Goal: Find specific page/section: Find specific page/section

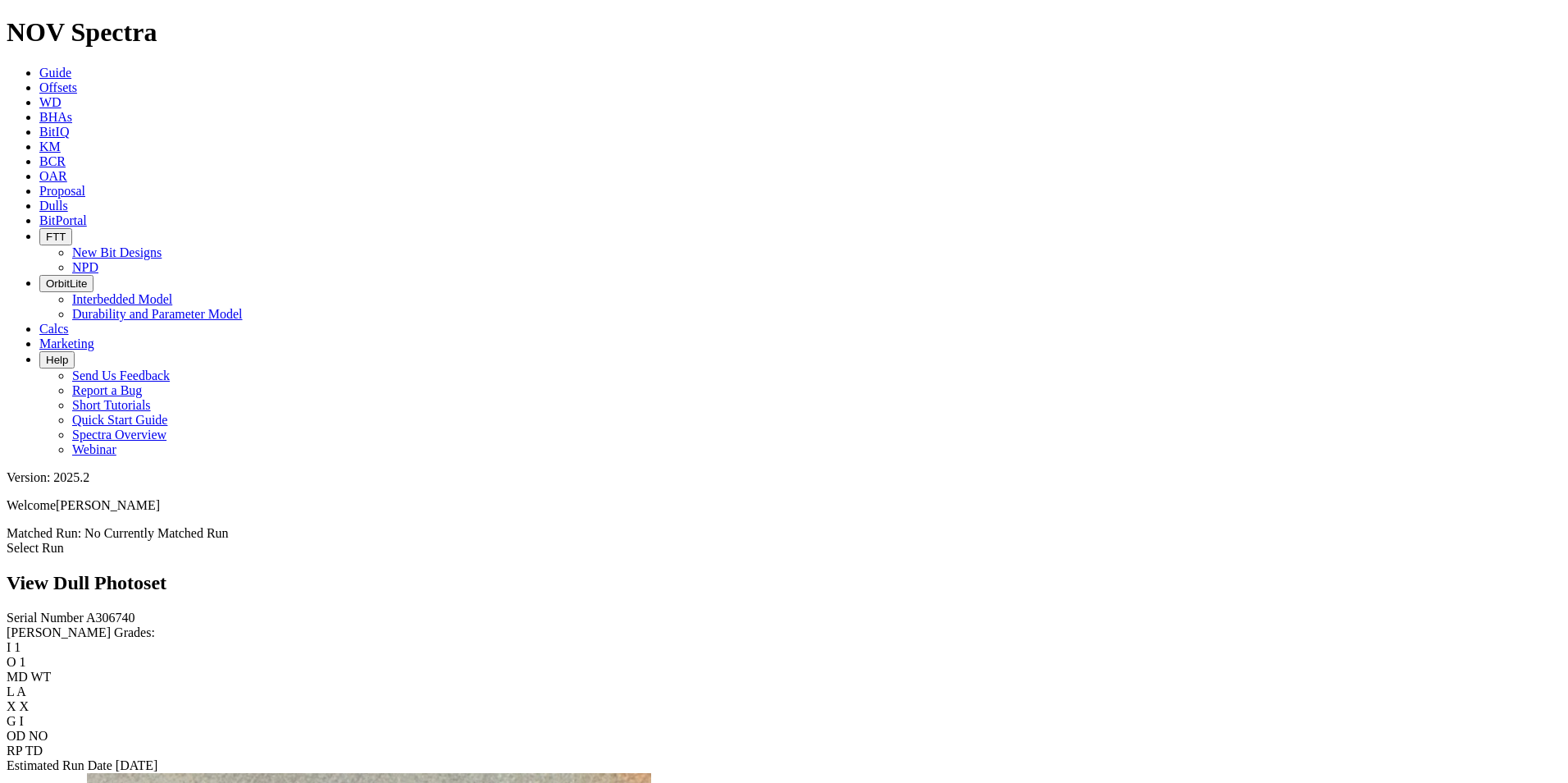
click at [39, 199] on icon at bounding box center [39, 206] width 0 height 14
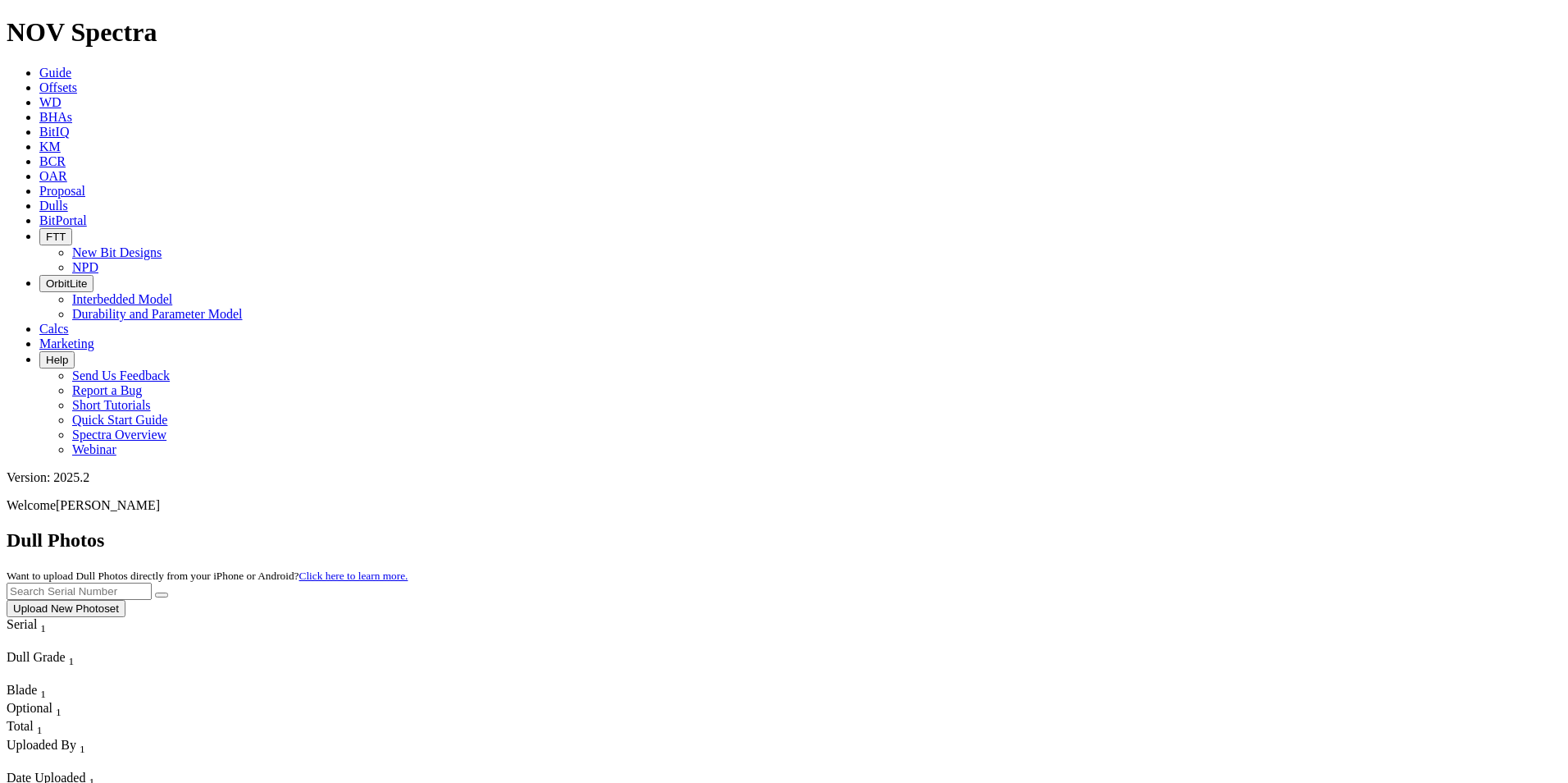
click at [152, 583] on input "text" at bounding box center [79, 592] width 145 height 18
click at [162, 595] on icon "submit" at bounding box center [162, 595] width 0 height 0
drag, startPoint x: 1254, startPoint y: 73, endPoint x: 1123, endPoint y: 83, distance: 131.4
click at [1123, 529] on div "Dull Photos Want to upload Dull Photos directly from your iPhone or Android? Cl…" at bounding box center [784, 573] width 1555 height 88
click at [168, 593] on button "submit" at bounding box center [161, 595] width 13 height 5
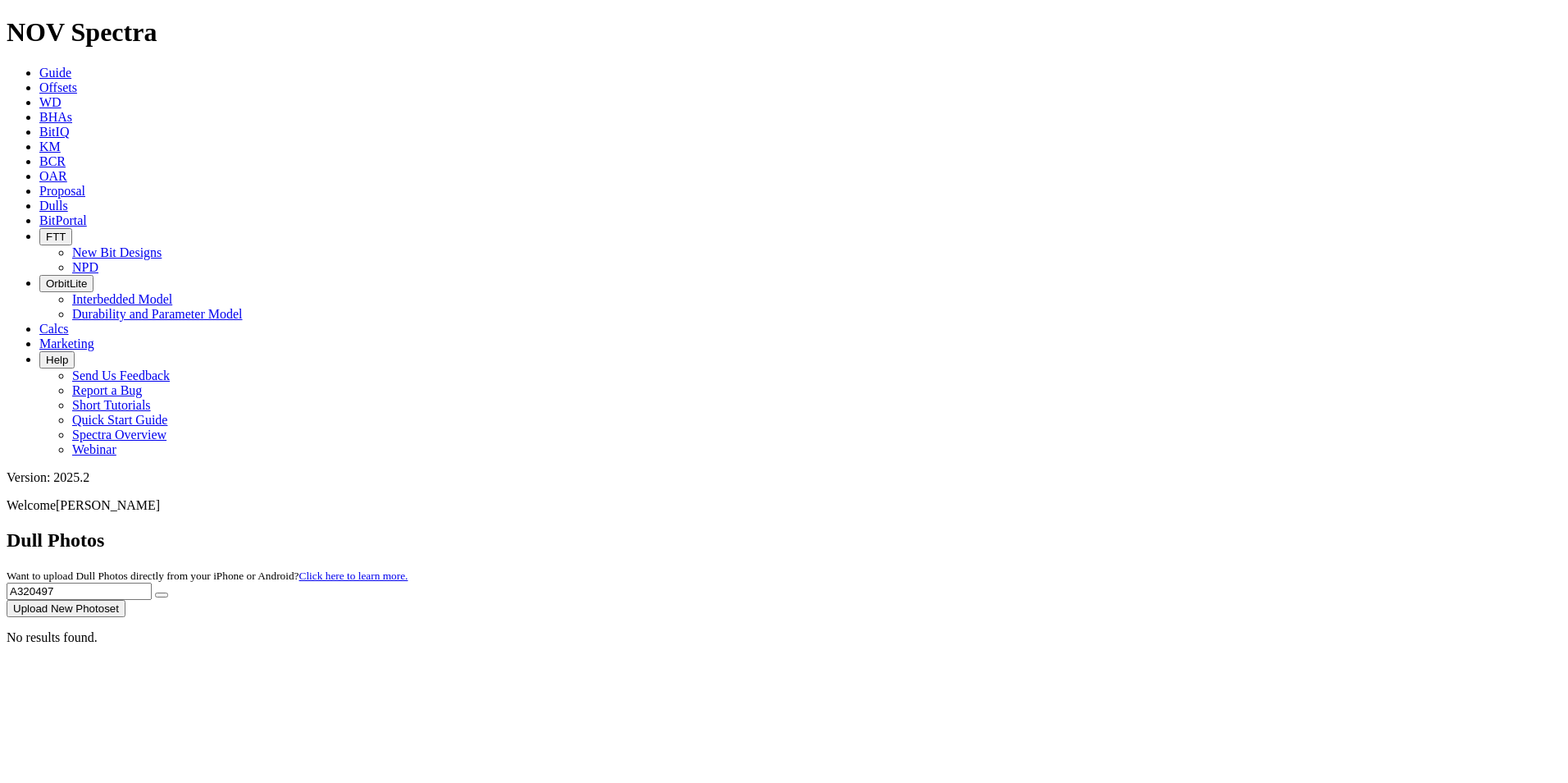
drag, startPoint x: 1253, startPoint y: 69, endPoint x: 1158, endPoint y: 71, distance: 95.0
click at [1158, 529] on div "Dull Photos Want to upload Dull Photos directly from your iPhone or Android? Cl…" at bounding box center [784, 573] width 1555 height 88
click at [162, 595] on icon "submit" at bounding box center [162, 595] width 0 height 0
drag, startPoint x: 1228, startPoint y: 70, endPoint x: 1169, endPoint y: 73, distance: 59.1
click at [152, 583] on input "A319668" at bounding box center [79, 592] width 145 height 18
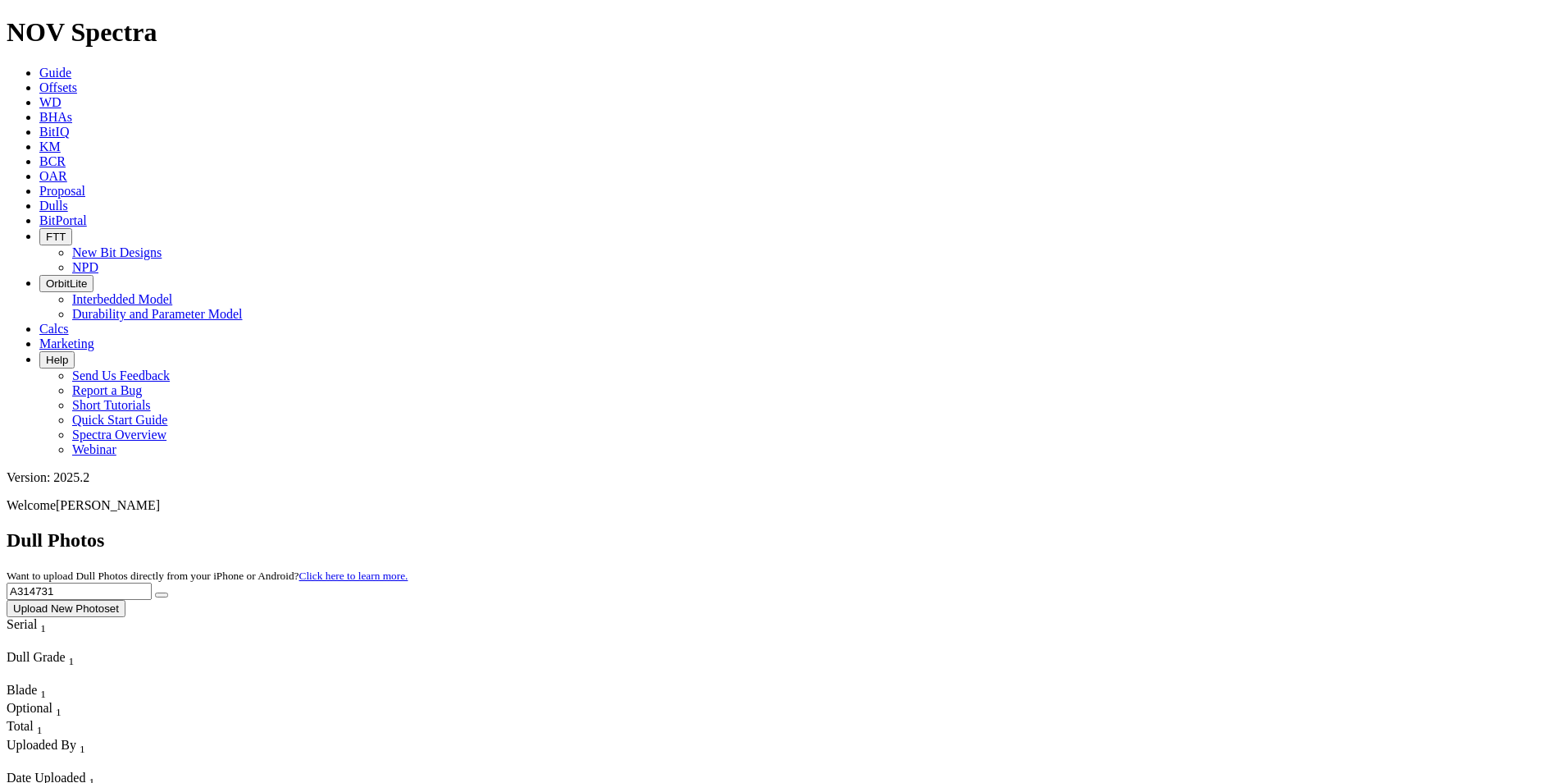
click at [162, 595] on icon "submit" at bounding box center [162, 595] width 0 height 0
drag, startPoint x: 1224, startPoint y: 76, endPoint x: 1185, endPoint y: 78, distance: 39.1
click at [152, 583] on input "A314731" at bounding box center [79, 592] width 145 height 18
click at [168, 593] on button "submit" at bounding box center [161, 595] width 13 height 5
click at [152, 583] on input "A319287" at bounding box center [79, 592] width 145 height 18
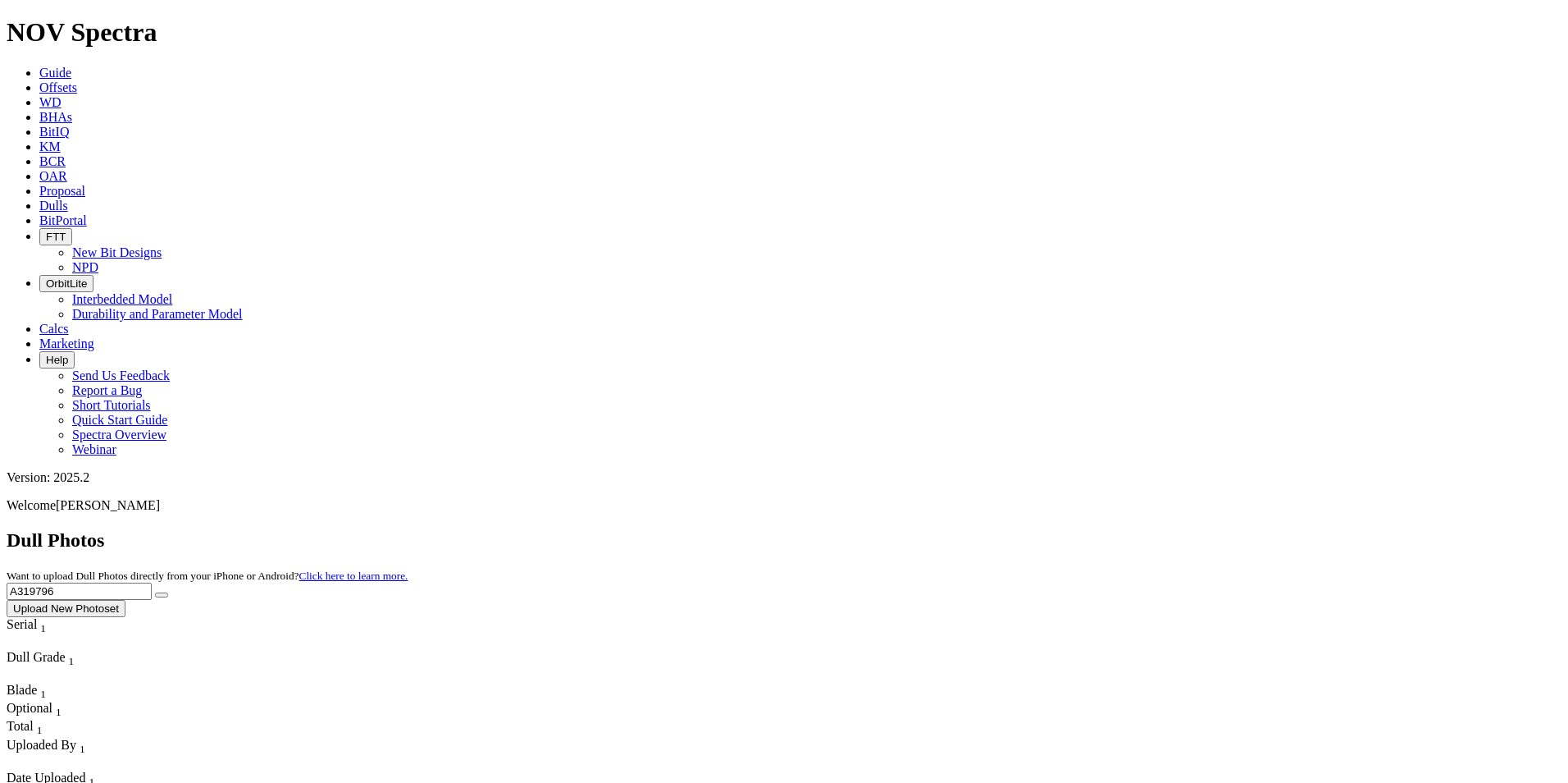
click at [168, 593] on button "submit" at bounding box center [161, 595] width 13 height 5
drag, startPoint x: 1251, startPoint y: 73, endPoint x: 1193, endPoint y: 79, distance: 58.3
click at [152, 583] on input "A319796" at bounding box center [79, 592] width 145 height 18
type input "A310162"
click at [162, 595] on icon "submit" at bounding box center [162, 595] width 0 height 0
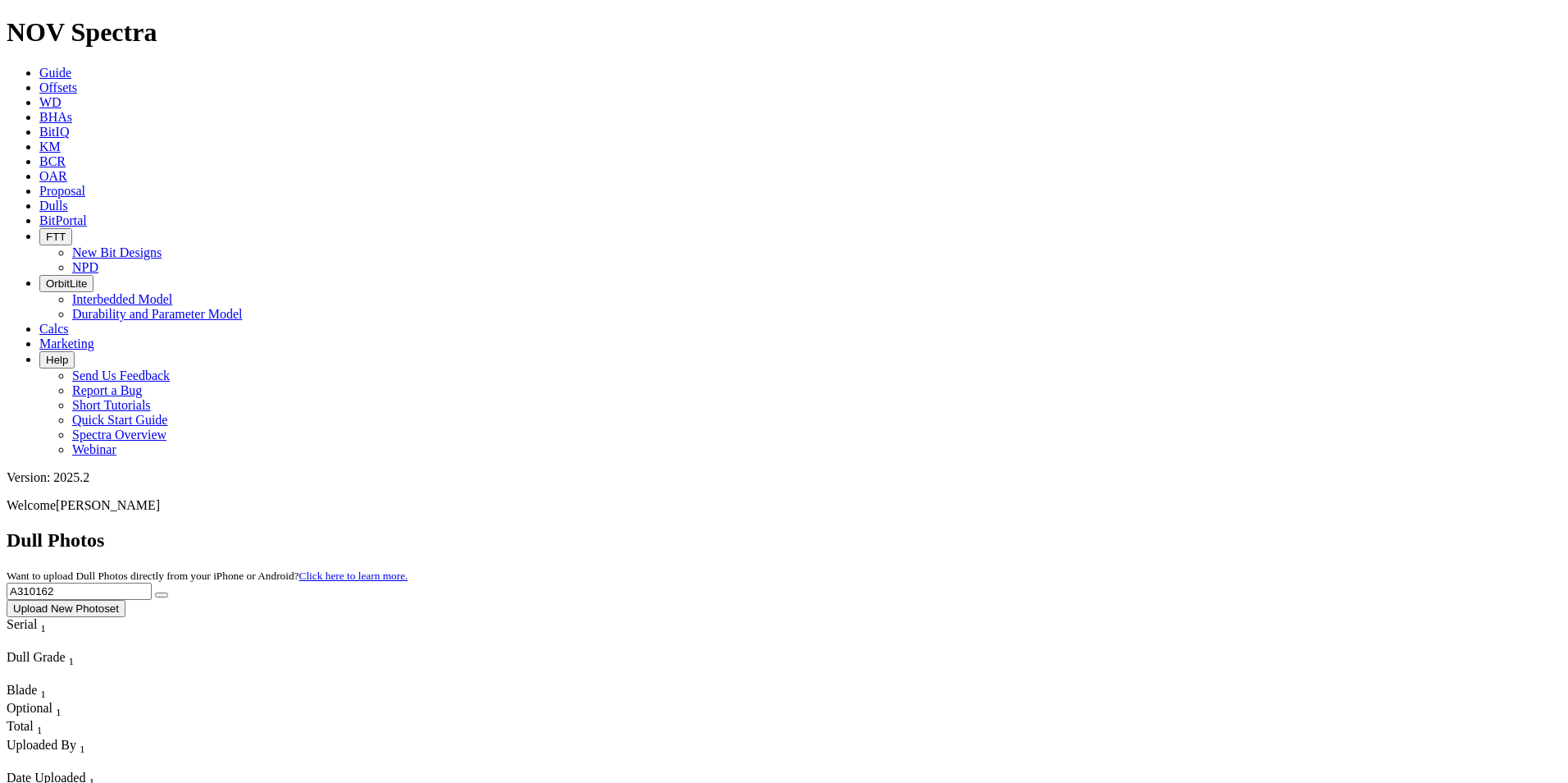
drag, startPoint x: 1250, startPoint y: 72, endPoint x: 1178, endPoint y: 76, distance: 72.1
click at [152, 583] on input "A310162" at bounding box center [79, 592] width 145 height 18
type input "A319141"
click at [168, 593] on button "submit" at bounding box center [161, 595] width 13 height 5
drag, startPoint x: 1254, startPoint y: 78, endPoint x: 1108, endPoint y: 51, distance: 148.5
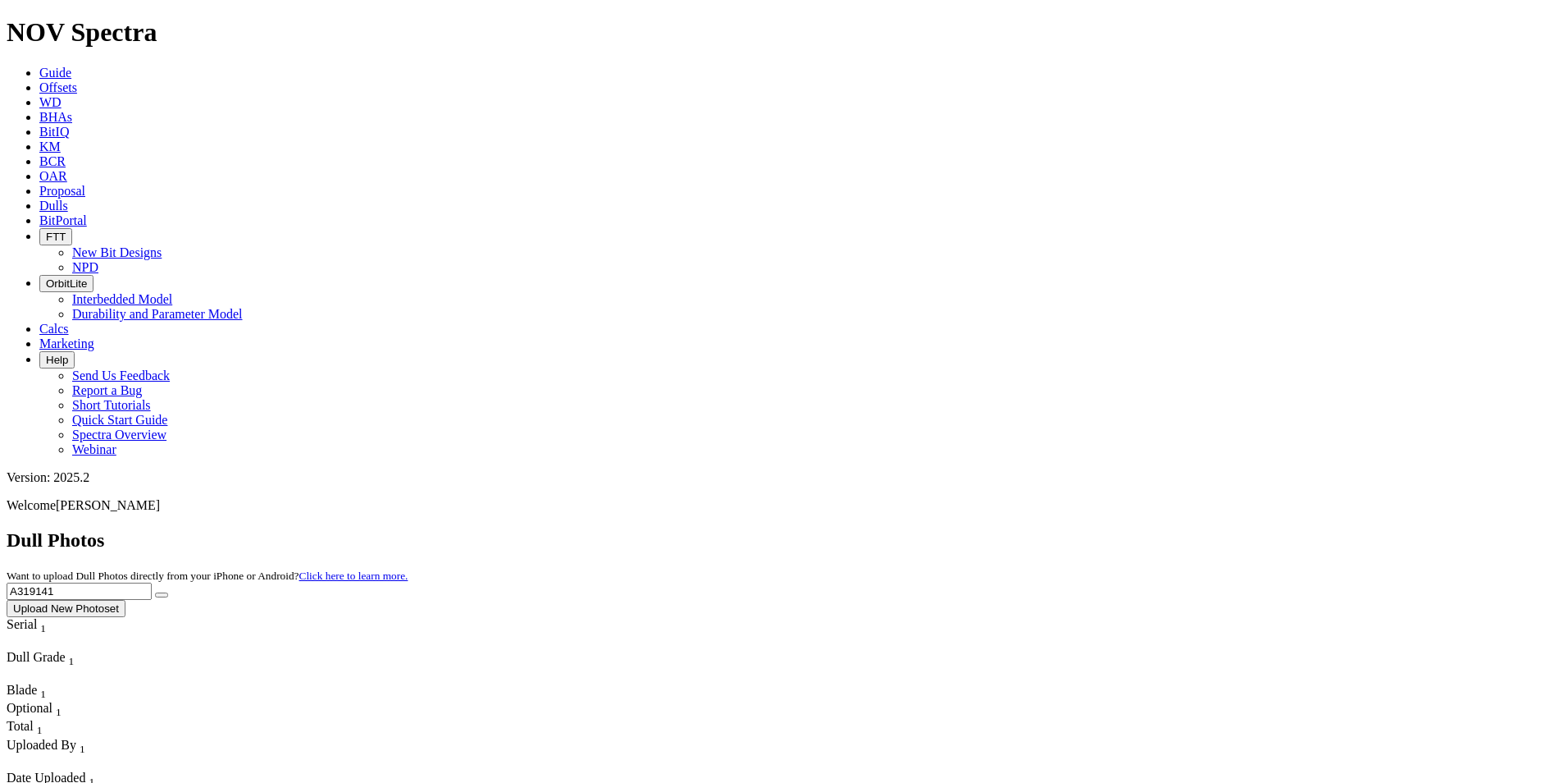
click at [1108, 529] on div "Dull Photos Want to upload Dull Photos directly from your iPhone or Android? Cl…" at bounding box center [784, 573] width 1555 height 88
click at [168, 593] on button "submit" at bounding box center [161, 595] width 13 height 5
drag, startPoint x: 1233, startPoint y: 70, endPoint x: 1183, endPoint y: 74, distance: 50.2
click at [152, 583] on input "A318271" at bounding box center [79, 592] width 145 height 18
type input "A320534"
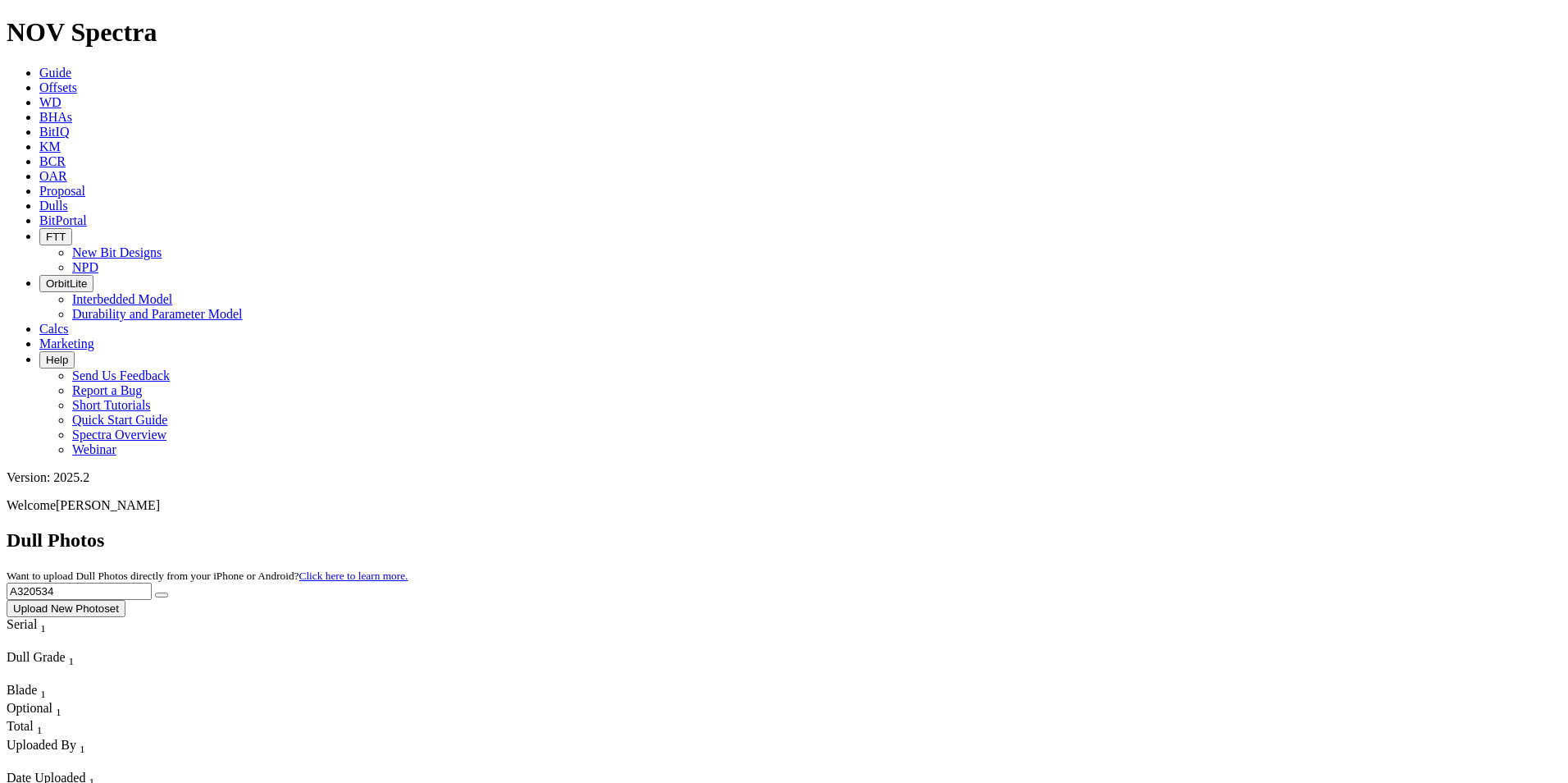
click at [162, 595] on icon "submit" at bounding box center [162, 595] width 0 height 0
drag, startPoint x: 1232, startPoint y: 67, endPoint x: 1156, endPoint y: 65, distance: 76.0
click at [1156, 529] on div "Dull Photos Want to upload Dull Photos directly from your iPhone or Android? Cl…" at bounding box center [784, 573] width 1555 height 88
click at [162, 595] on icon "submit" at bounding box center [162, 595] width 0 height 0
drag, startPoint x: 1221, startPoint y: 73, endPoint x: 1150, endPoint y: 78, distance: 71.2
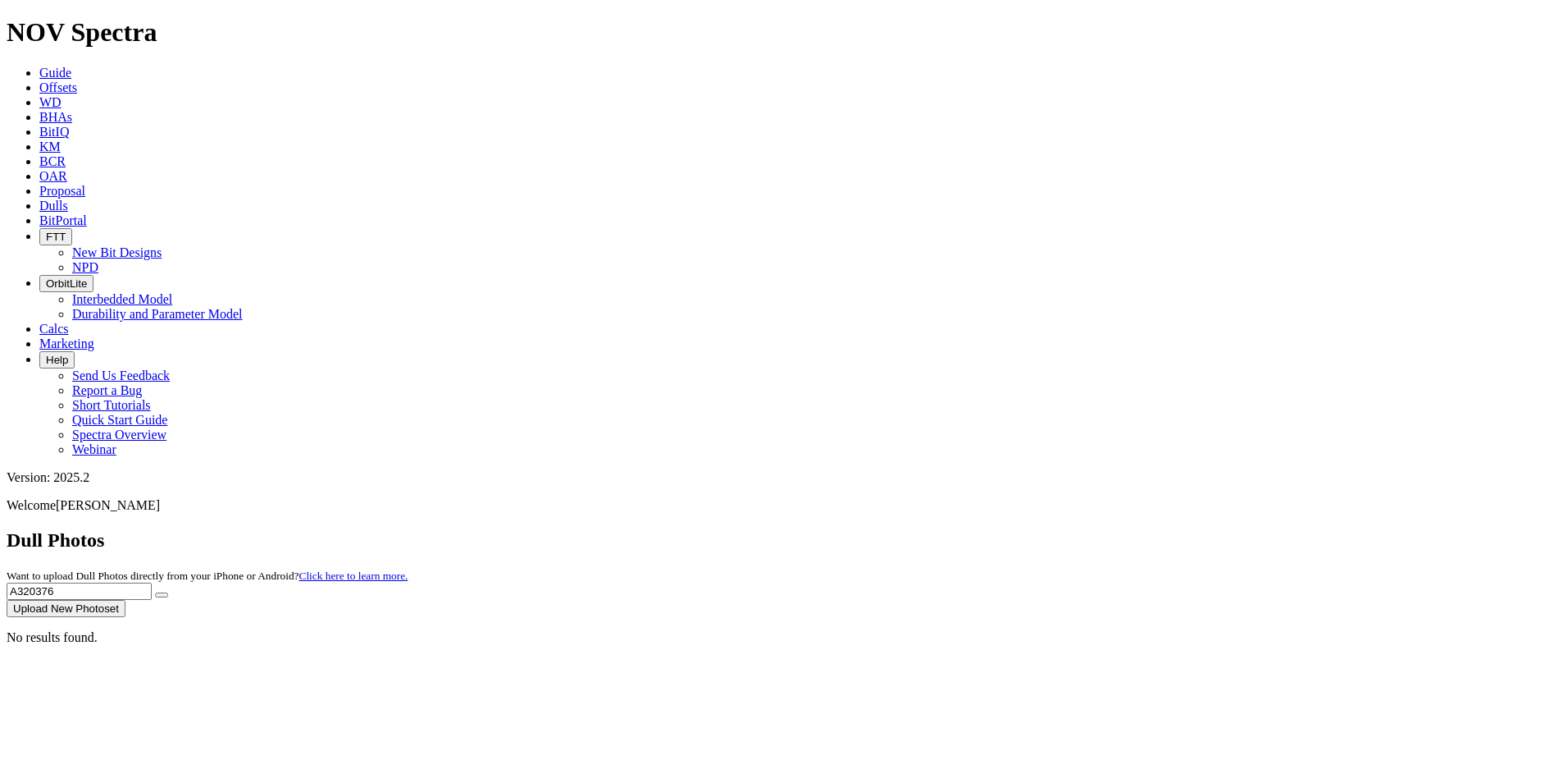
click at [1150, 529] on div "Dull Photos Want to upload Dull Photos directly from your iPhone or Android? Cl…" at bounding box center [784, 573] width 1555 height 88
click at [162, 595] on icon "submit" at bounding box center [162, 595] width 0 height 0
drag, startPoint x: 1258, startPoint y: 69, endPoint x: 1160, endPoint y: 79, distance: 98.5
click at [1160, 529] on div "Dull Photos Want to upload Dull Photos directly from your iPhone or Android? Cl…" at bounding box center [784, 573] width 1555 height 88
type input "F"
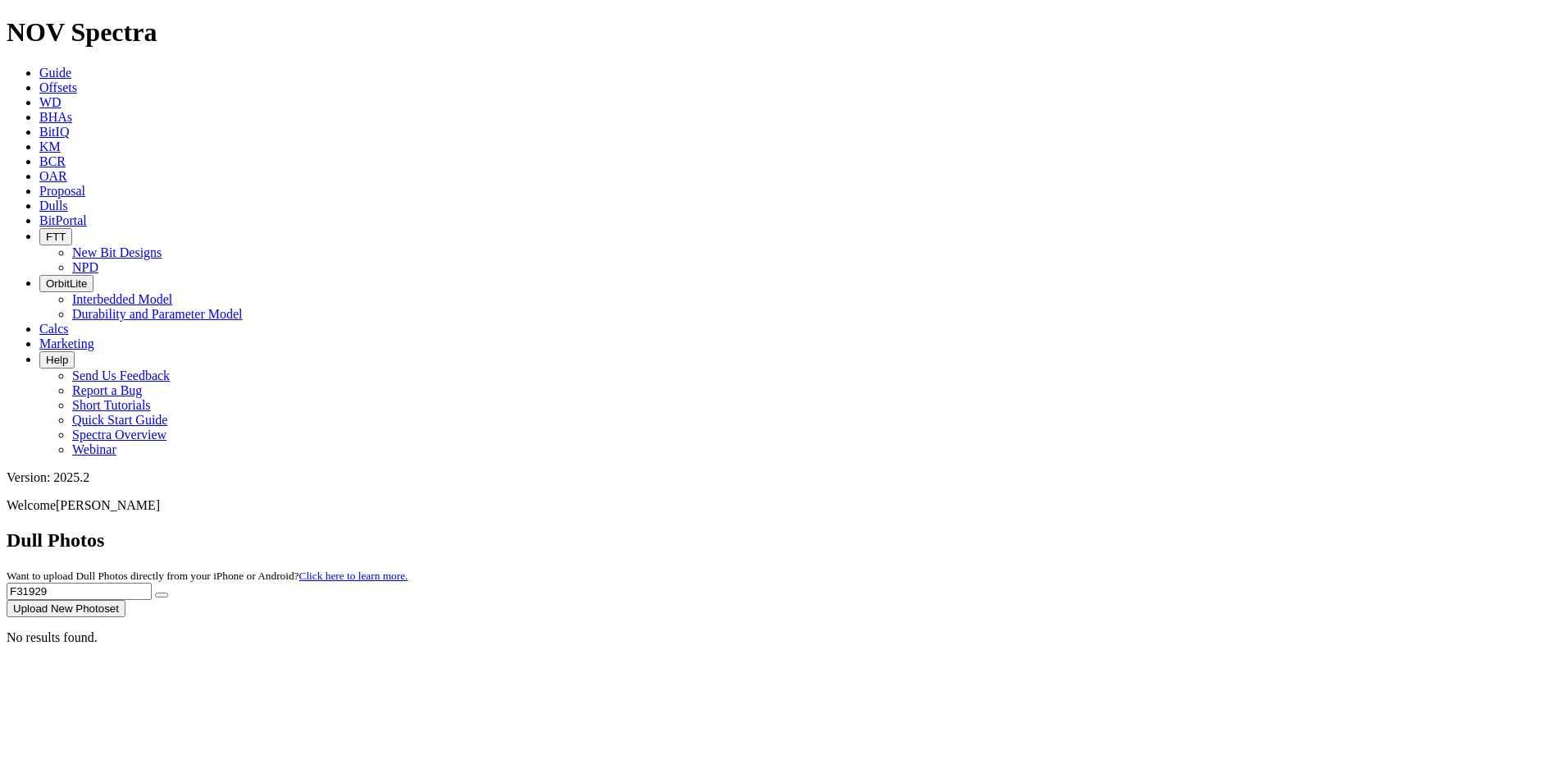
type input "F319298"
click at [162, 595] on icon "submit" at bounding box center [162, 595] width 0 height 0
drag, startPoint x: 1222, startPoint y: 69, endPoint x: 1161, endPoint y: 63, distance: 61.3
click at [1161, 529] on div "Dull Photos Want to upload Dull Photos directly from your iPhone or Android? Cl…" at bounding box center [784, 573] width 1555 height 88
type input "3"
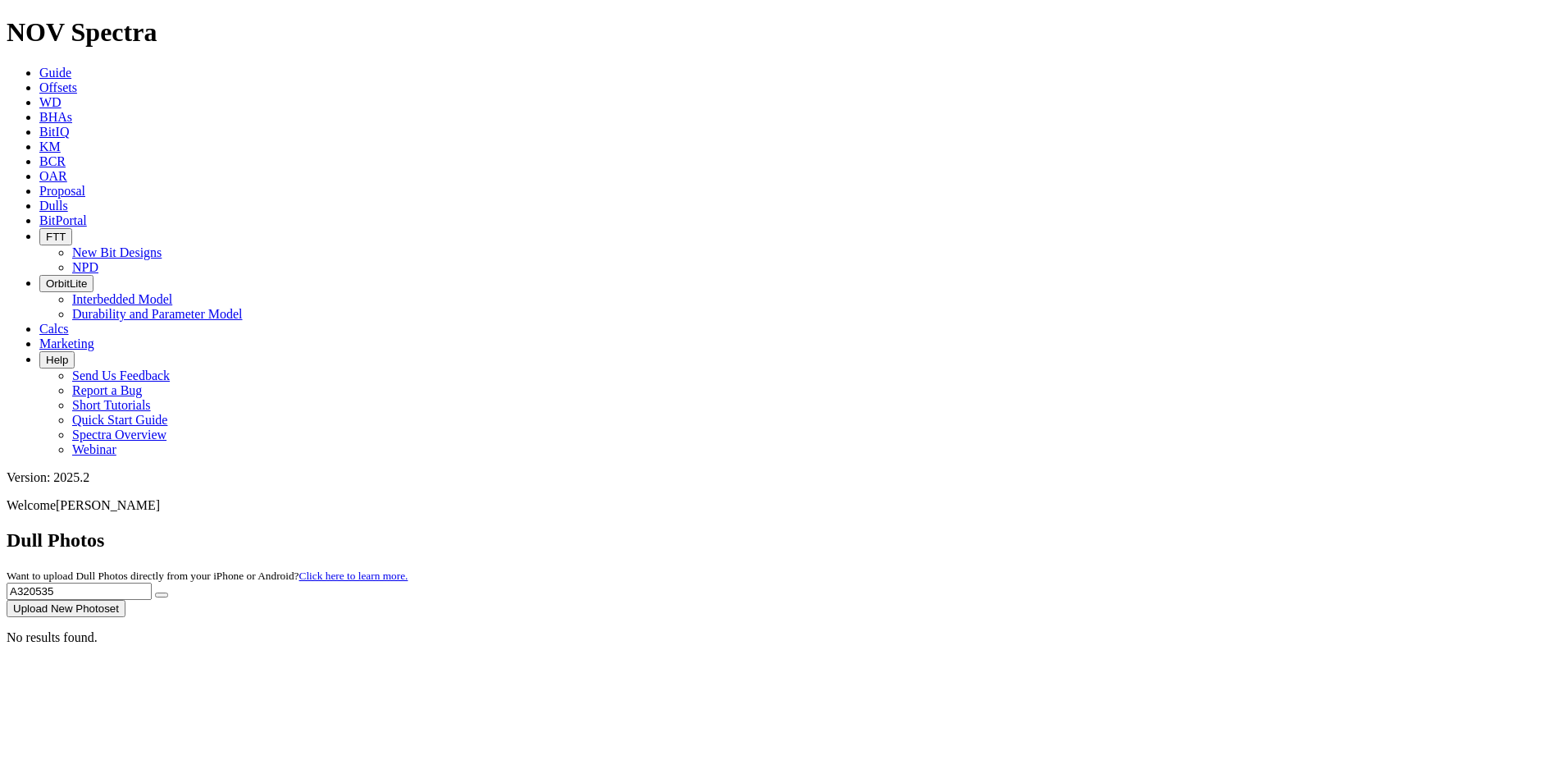
click at [168, 593] on button "submit" at bounding box center [161, 595] width 13 height 5
click at [152, 583] on input "A320535" at bounding box center [79, 592] width 145 height 18
click at [162, 595] on icon "submit" at bounding box center [162, 595] width 0 height 0
drag, startPoint x: 1294, startPoint y: 69, endPoint x: 1184, endPoint y: 80, distance: 110.5
click at [152, 583] on input "A320261" at bounding box center [79, 592] width 145 height 18
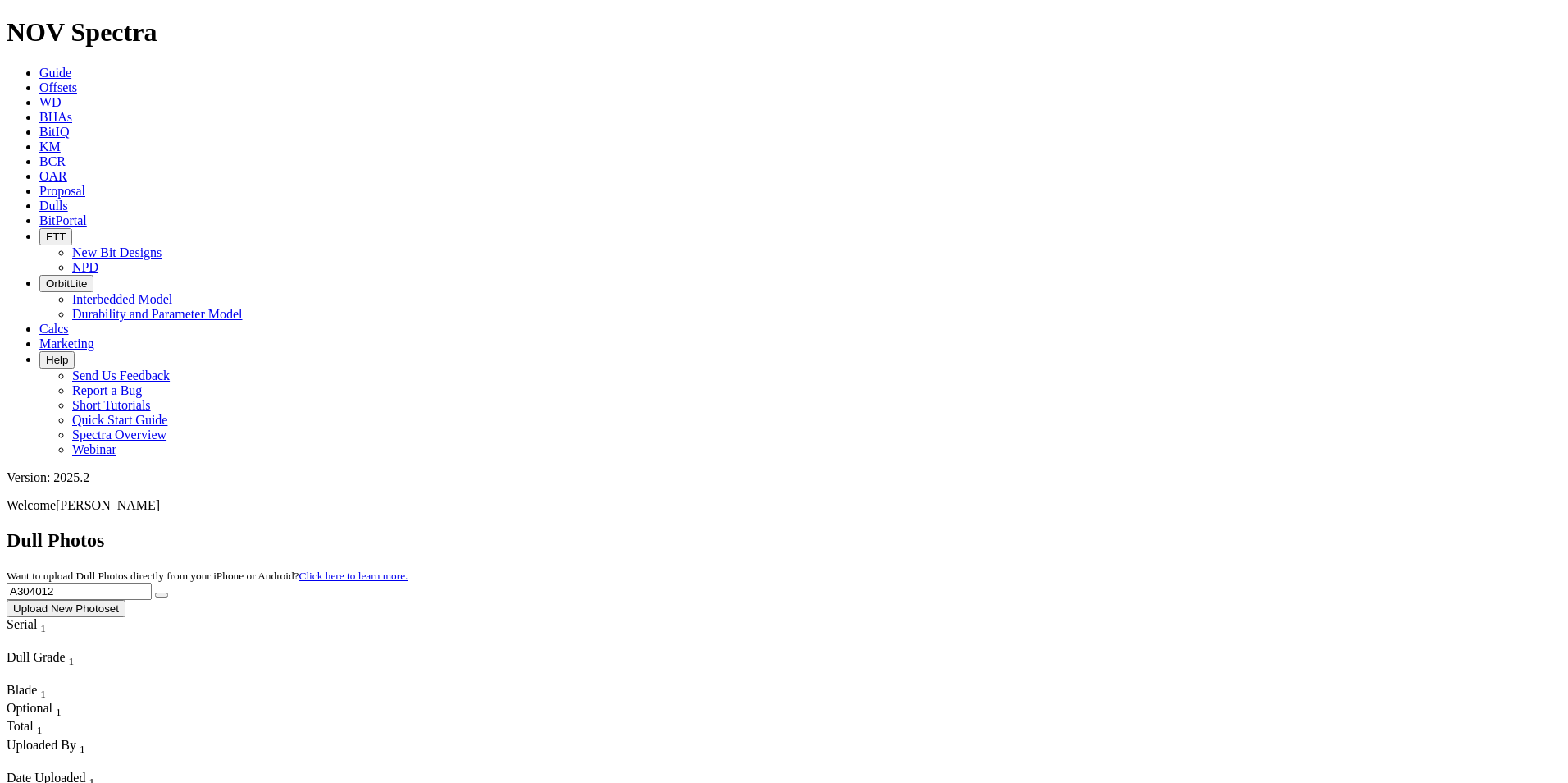
click at [168, 593] on button "submit" at bounding box center [161, 595] width 13 height 5
drag, startPoint x: 1230, startPoint y: 73, endPoint x: 1122, endPoint y: 74, distance: 108.0
click at [1122, 529] on div "Dull Photos Want to upload Dull Photos directly from your iPhone or Android? Cl…" at bounding box center [784, 573] width 1555 height 88
click at [168, 593] on button "submit" at bounding box center [161, 595] width 13 height 5
drag, startPoint x: 1239, startPoint y: 77, endPoint x: 1152, endPoint y: 78, distance: 87.0
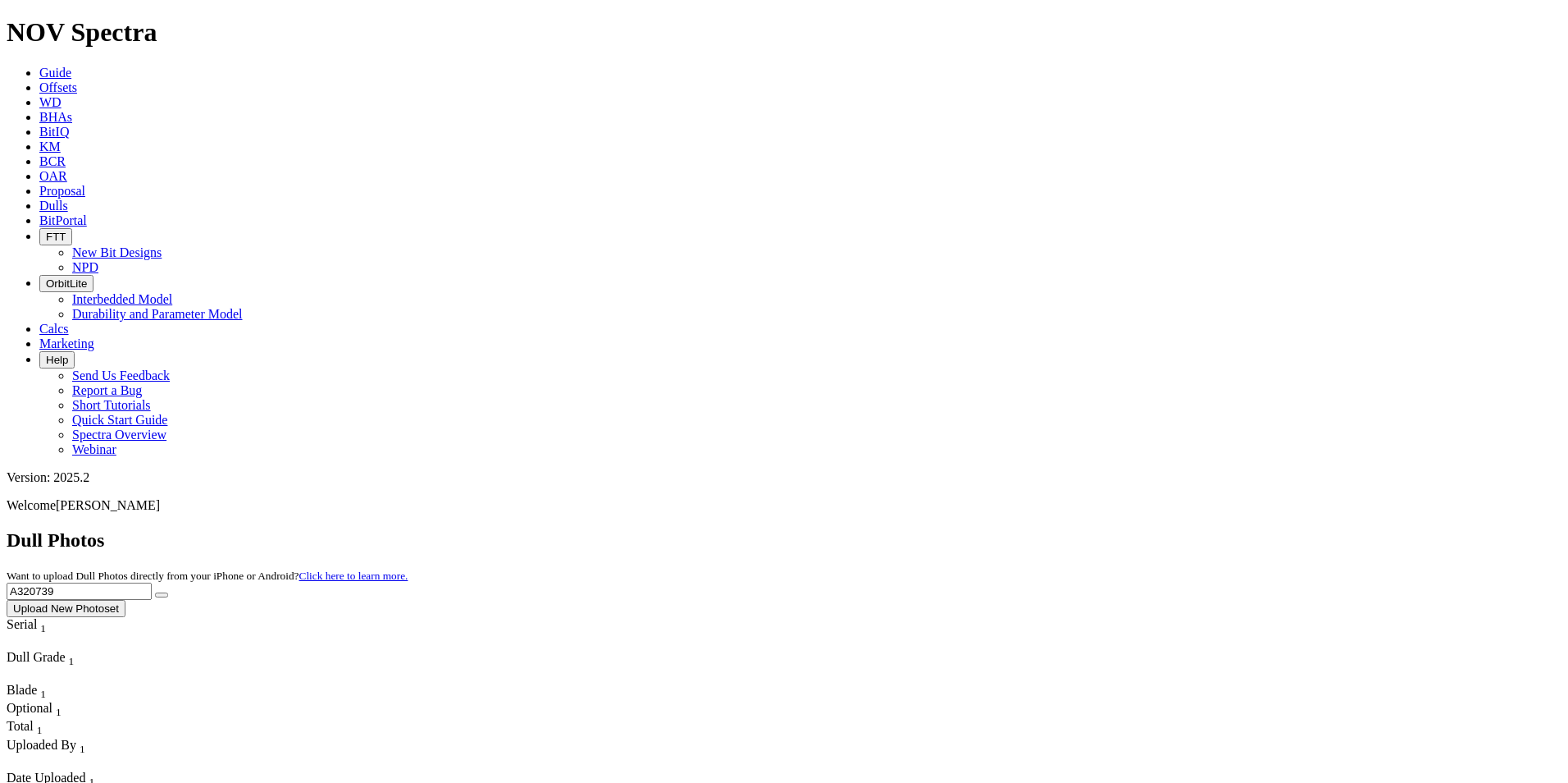
click at [1152, 529] on div "Dull Photos Want to upload Dull Photos directly from your iPhone or Android? Cl…" at bounding box center [784, 573] width 1555 height 88
click at [162, 595] on icon "submit" at bounding box center [162, 595] width 0 height 0
drag, startPoint x: 1241, startPoint y: 71, endPoint x: 1157, endPoint y: 76, distance: 84.1
click at [1157, 529] on div "Dull Photos Want to upload Dull Photos directly from your iPhone or Android? Cl…" at bounding box center [784, 573] width 1555 height 88
click at [168, 593] on button "submit" at bounding box center [161, 595] width 13 height 5
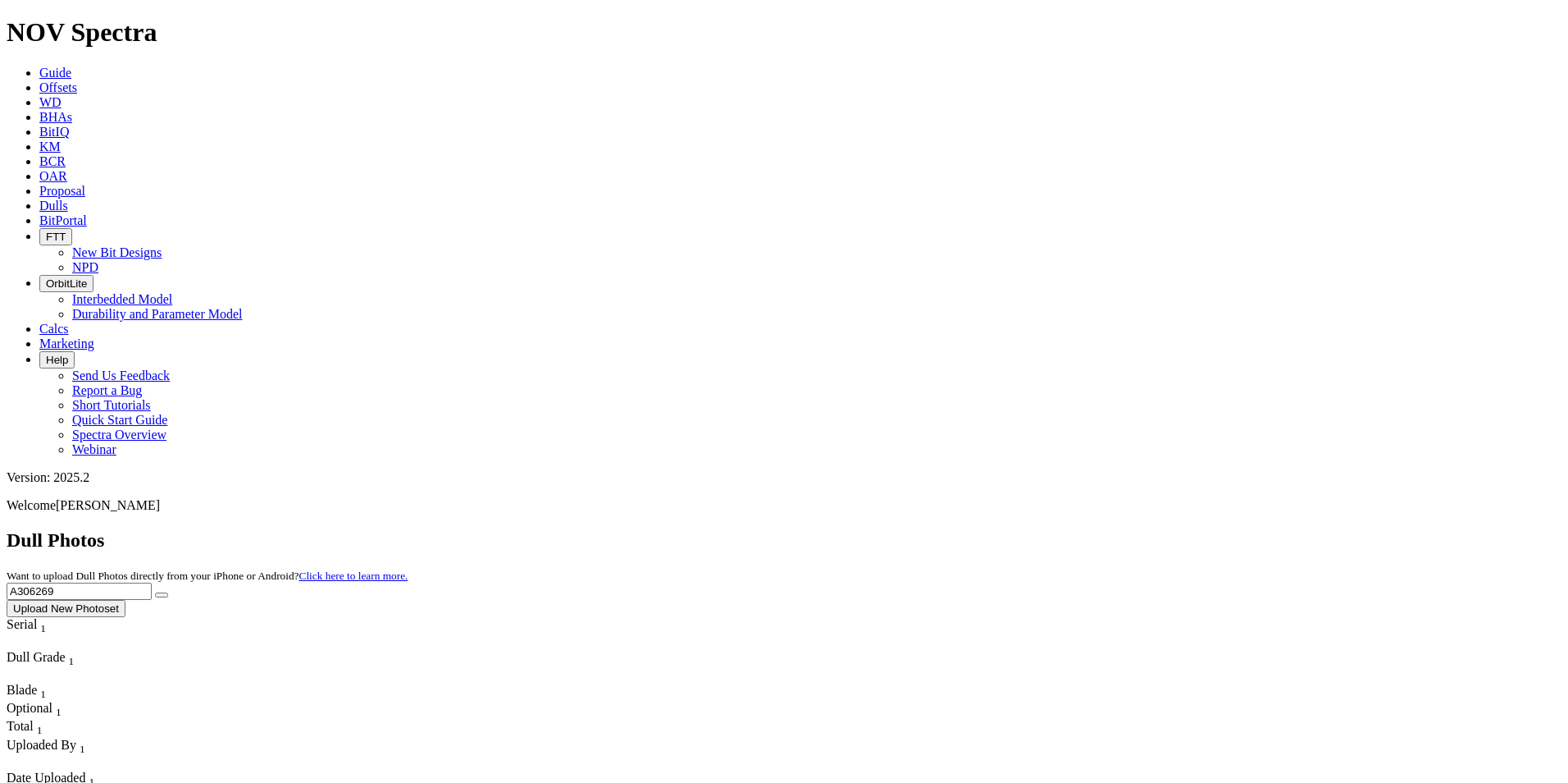
drag, startPoint x: 1222, startPoint y: 75, endPoint x: 1168, endPoint y: 73, distance: 54.0
click at [152, 583] on input "A306269" at bounding box center [79, 592] width 145 height 18
click at [168, 593] on button "submit" at bounding box center [161, 595] width 13 height 5
drag, startPoint x: 1259, startPoint y: 71, endPoint x: 1134, endPoint y: 72, distance: 125.0
click at [1134, 529] on div "Dull Photos Want to upload Dull Photos directly from your iPhone or Android? Cl…" at bounding box center [784, 573] width 1555 height 88
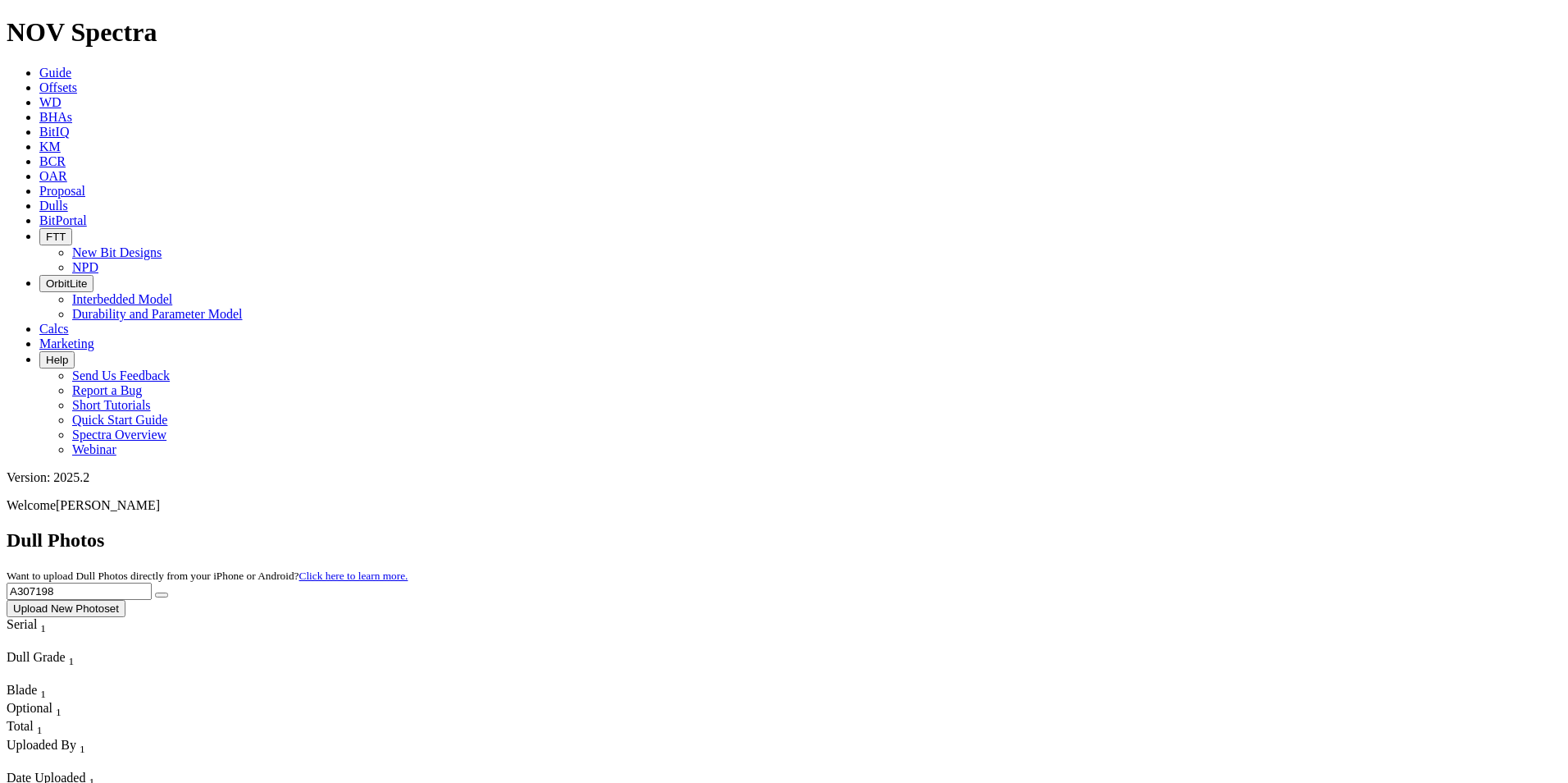
click at [162, 595] on icon "submit" at bounding box center [162, 595] width 0 height 0
drag, startPoint x: 1247, startPoint y: 73, endPoint x: 1153, endPoint y: 78, distance: 94.1
click at [1153, 529] on div "Dull Photos Want to upload Dull Photos directly from your iPhone or Android? Cl…" at bounding box center [784, 573] width 1555 height 88
type input "A306740"
click at [168, 593] on button "submit" at bounding box center [161, 595] width 13 height 5
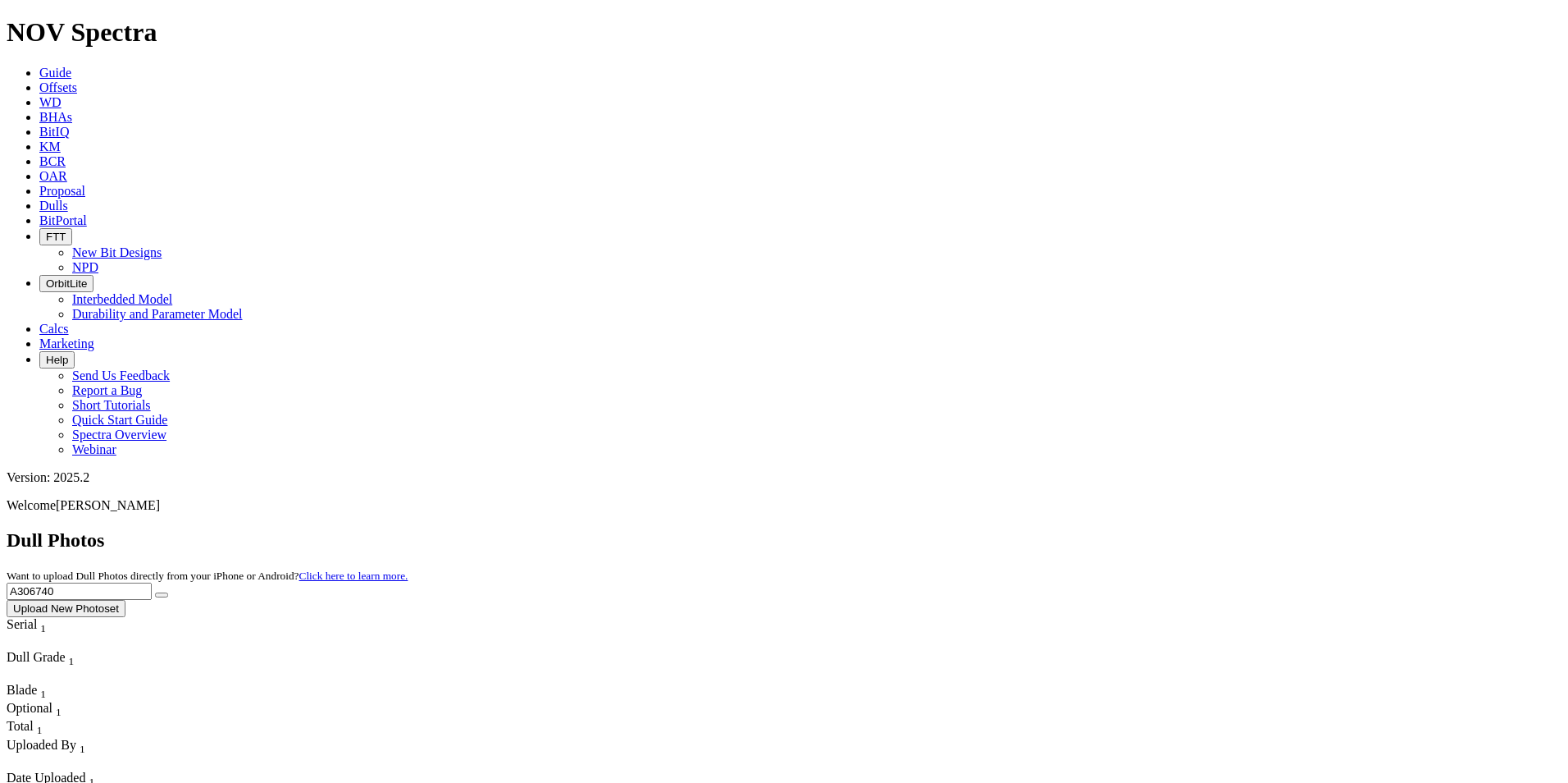
drag, startPoint x: 1283, startPoint y: 77, endPoint x: 1133, endPoint y: 71, distance: 150.1
click at [1133, 529] on div "Dull Photos Want to upload Dull Photos directly from your iPhone or Android? Cl…" at bounding box center [784, 573] width 1555 height 88
type input "A320182"
click at [168, 593] on button "submit" at bounding box center [161, 595] width 13 height 5
drag, startPoint x: 1252, startPoint y: 73, endPoint x: 1169, endPoint y: 74, distance: 83.0
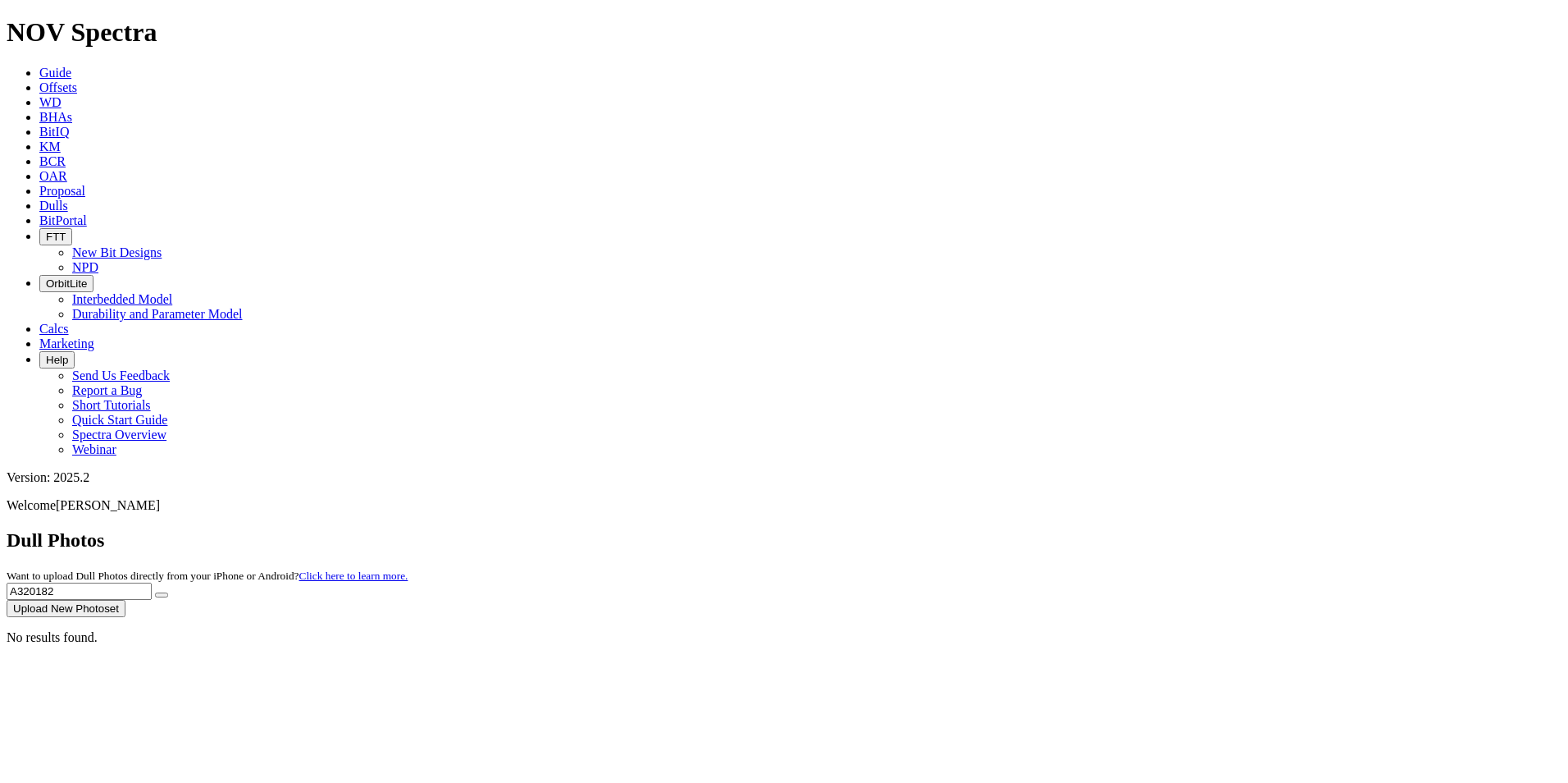
click at [152, 583] on input "A320182" at bounding box center [79, 592] width 145 height 18
click at [168, 593] on button "submit" at bounding box center [161, 595] width 13 height 5
drag, startPoint x: 1239, startPoint y: 66, endPoint x: 1167, endPoint y: 77, distance: 72.8
click at [1167, 529] on div "Dull Photos Want to upload Dull Photos directly from your iPhone or Android? Cl…" at bounding box center [784, 573] width 1555 height 88
click at [168, 593] on button "submit" at bounding box center [161, 595] width 13 height 5
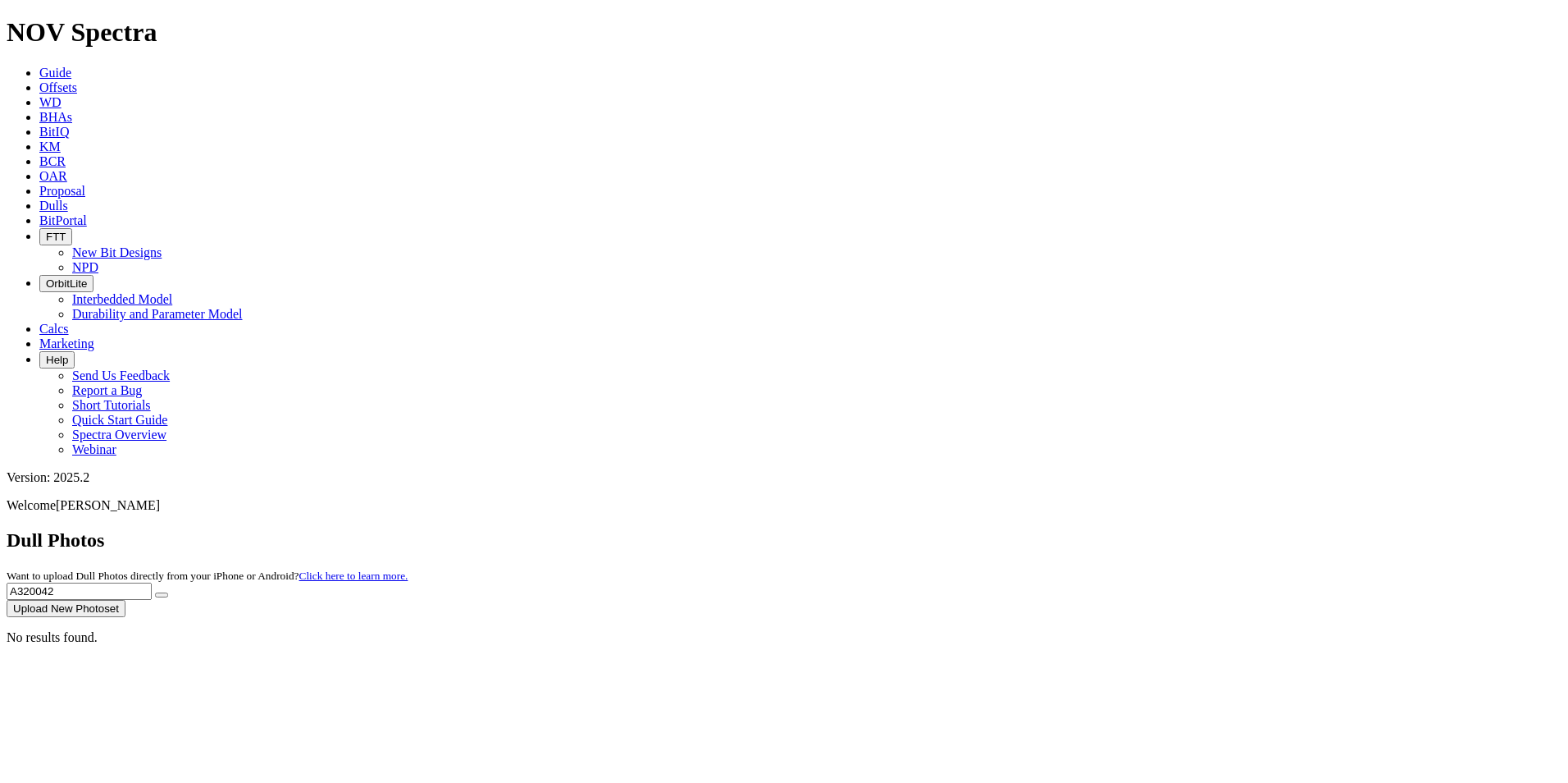
drag, startPoint x: 1249, startPoint y: 78, endPoint x: 1101, endPoint y: 75, distance: 148.0
click at [1102, 529] on div "Dull Photos Want to upload Dull Photos directly from your iPhone or Android? Cl…" at bounding box center [784, 573] width 1555 height 88
click at [162, 595] on icon "submit" at bounding box center [162, 595] width 0 height 0
click at [152, 583] on input "A319676" at bounding box center [79, 592] width 145 height 18
type input "A319672"
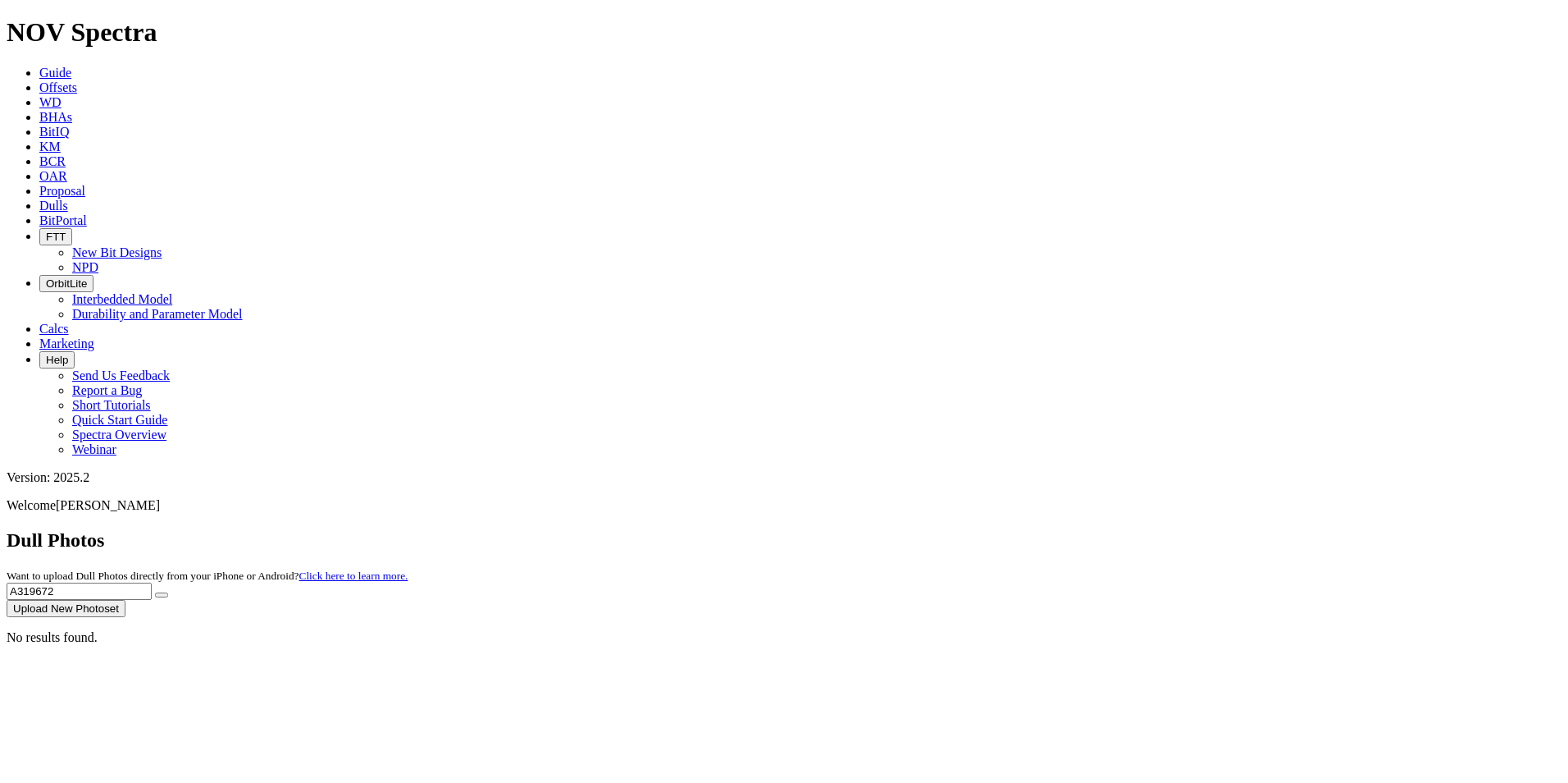
click at [168, 593] on button "submit" at bounding box center [161, 595] width 13 height 5
drag, startPoint x: 1233, startPoint y: 70, endPoint x: 1167, endPoint y: 82, distance: 67.1
click at [152, 583] on input "A319672" at bounding box center [79, 592] width 145 height 18
click at [162, 595] on icon "submit" at bounding box center [162, 595] width 0 height 0
drag, startPoint x: 1255, startPoint y: 73, endPoint x: 1199, endPoint y: 78, distance: 56.2
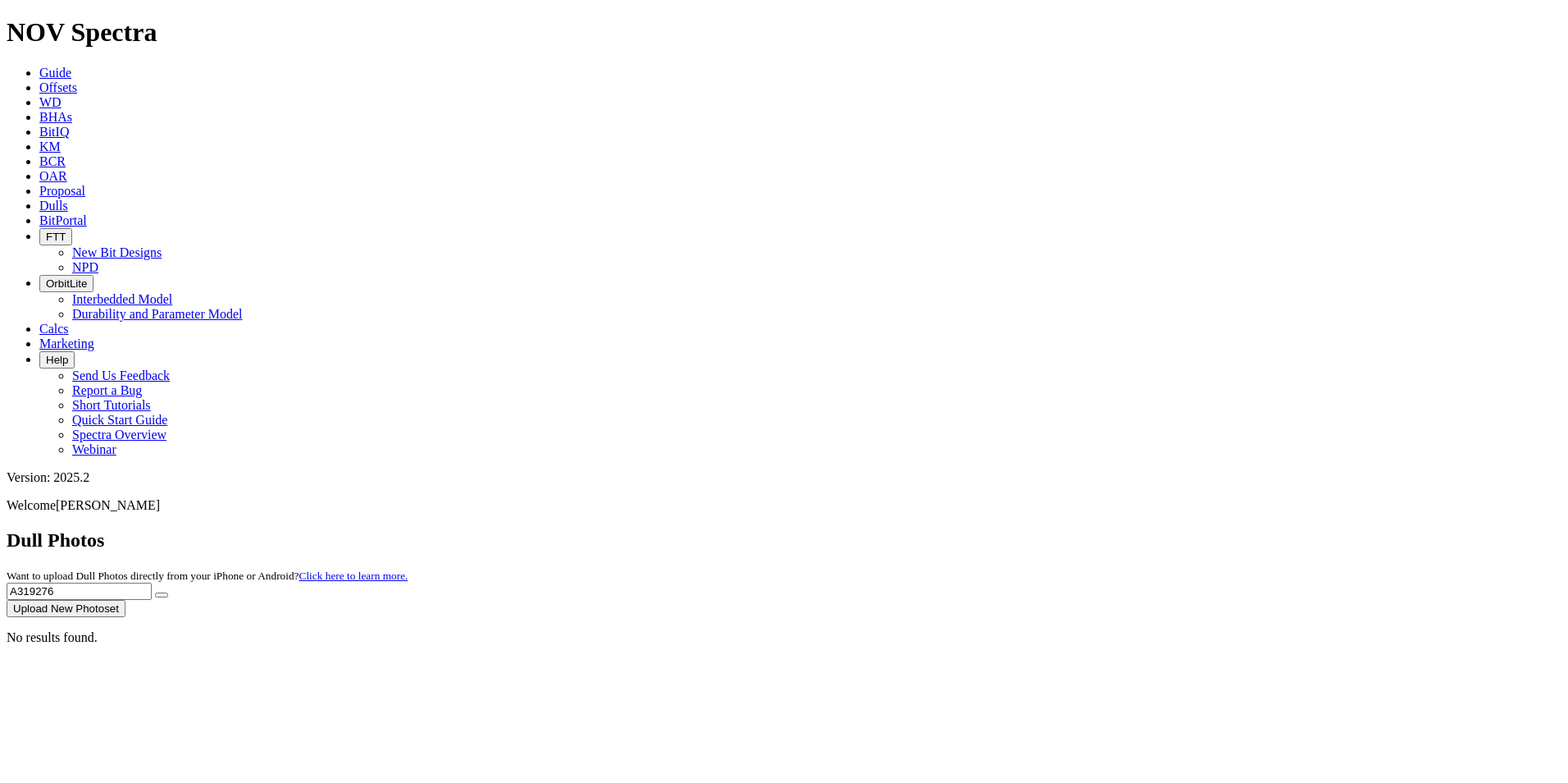
click at [152, 583] on input "A319276" at bounding box center [79, 592] width 145 height 18
type input "A319654"
click at [168, 593] on button "submit" at bounding box center [161, 595] width 13 height 5
drag, startPoint x: 1271, startPoint y: 73, endPoint x: 1126, endPoint y: 74, distance: 145.0
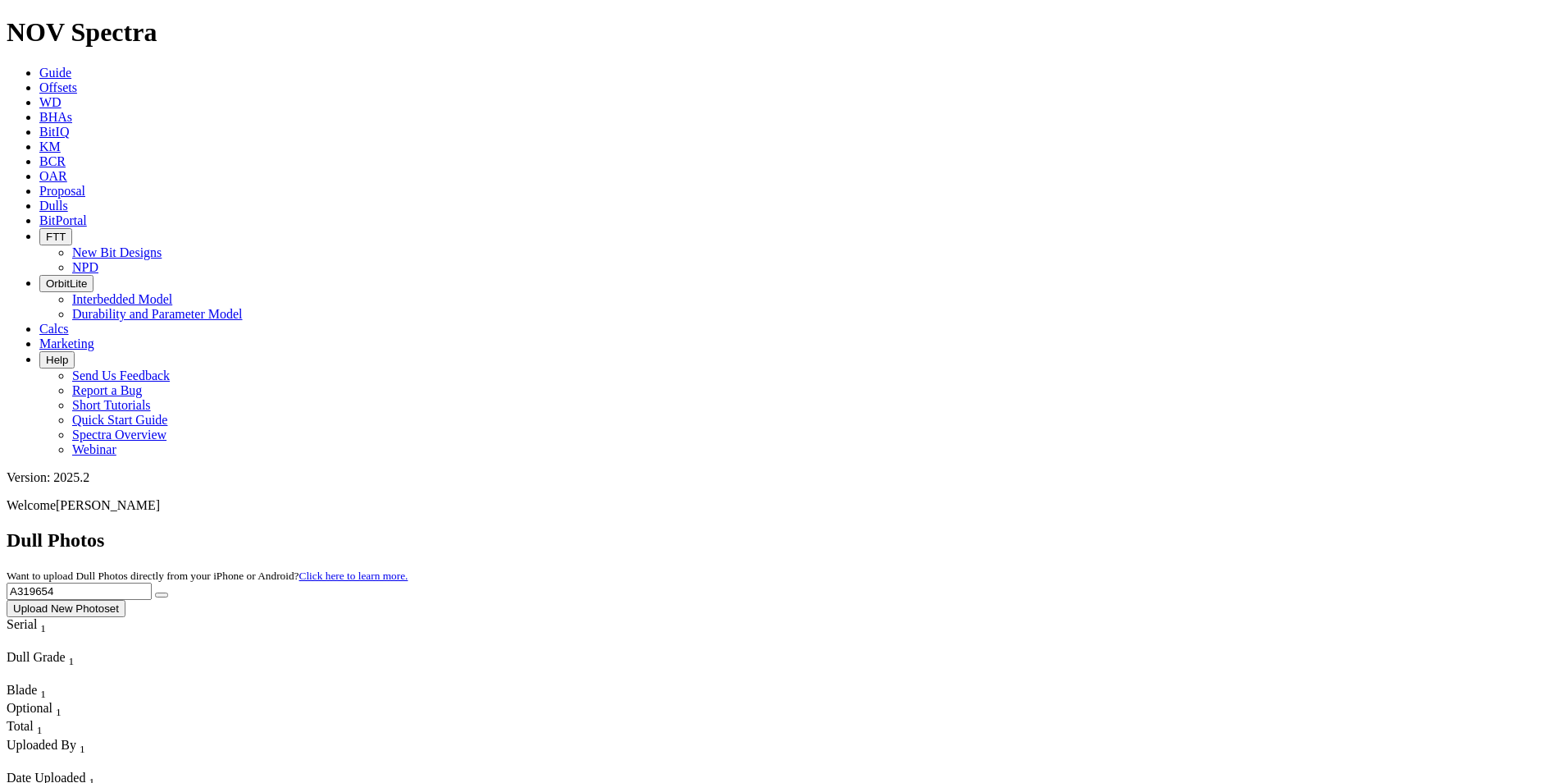
click at [1126, 529] on div "Dull Photos Want to upload Dull Photos directly from your iPhone or Android? Cl…" at bounding box center [784, 573] width 1555 height 88
type input "A317595"
click at [162, 595] on icon "submit" at bounding box center [162, 595] width 0 height 0
drag, startPoint x: 1233, startPoint y: 69, endPoint x: 1170, endPoint y: 72, distance: 63.1
click at [152, 583] on input "A317595" at bounding box center [79, 592] width 145 height 18
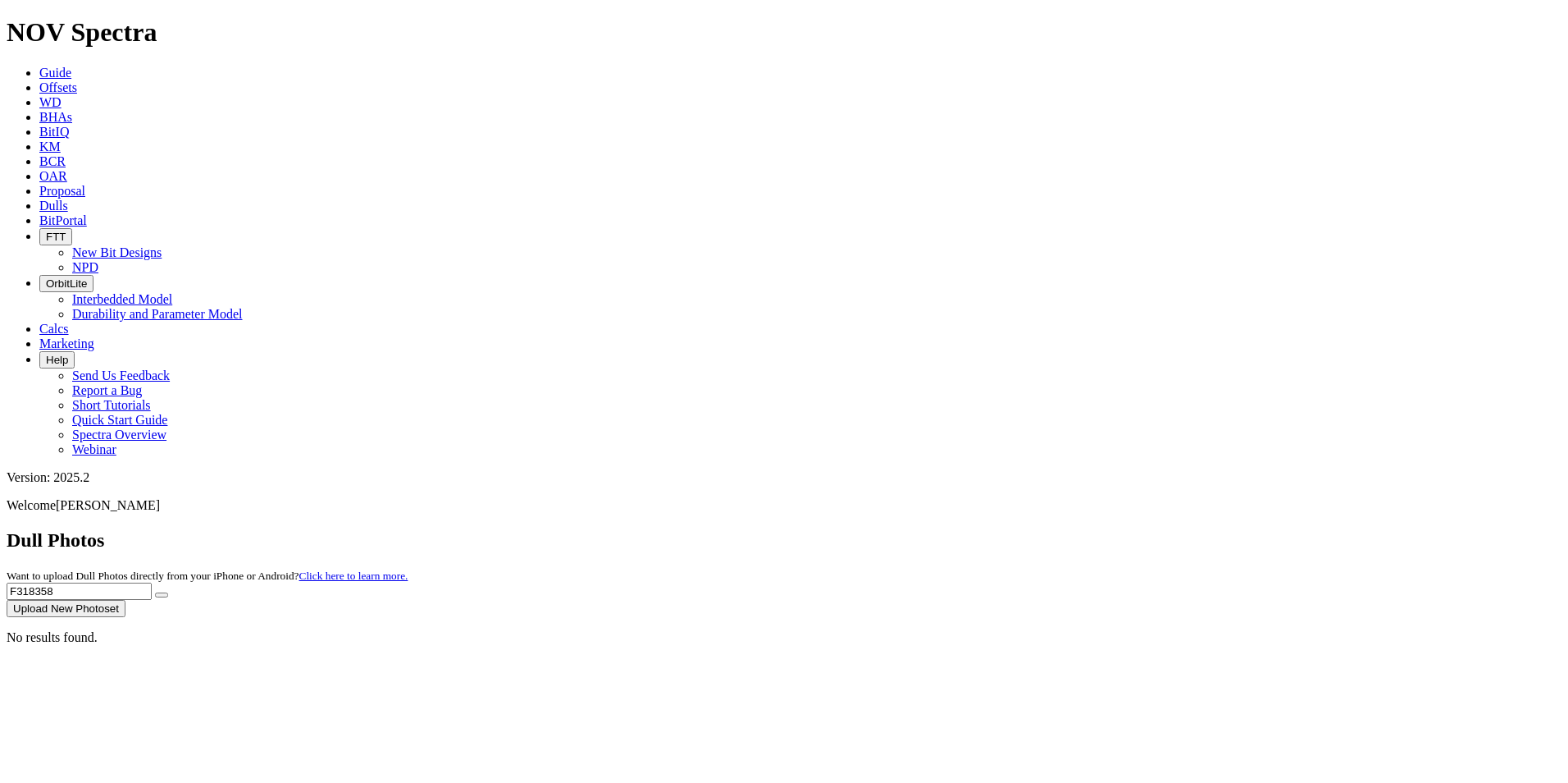
type input "F318358"
click at [162, 595] on icon "submit" at bounding box center [162, 595] width 0 height 0
drag, startPoint x: 1262, startPoint y: 75, endPoint x: 1160, endPoint y: 60, distance: 103.1
click at [1160, 529] on div "Dull Photos Want to upload Dull Photos directly from your iPhone or Android? Cl…" at bounding box center [784, 573] width 1555 height 88
type input "A320733"
